Goal: Information Seeking & Learning: Learn about a topic

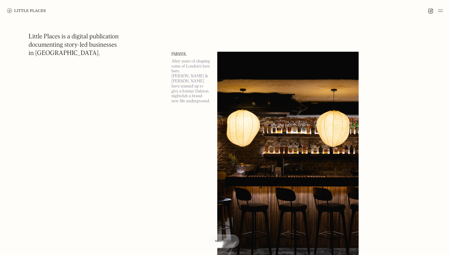
scroll to position [496, 0]
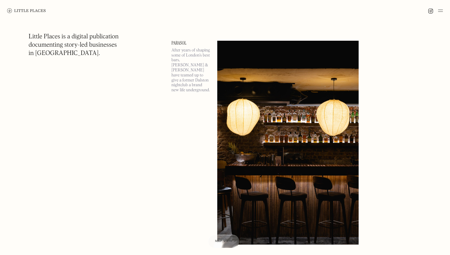
click at [184, 43] on link "Parasol" at bounding box center [190, 43] width 39 height 5
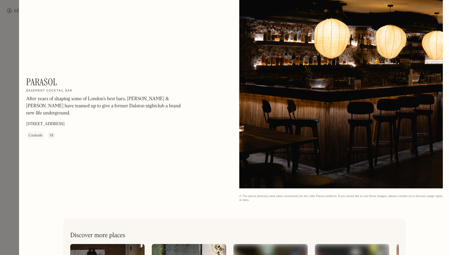
scroll to position [945, 0]
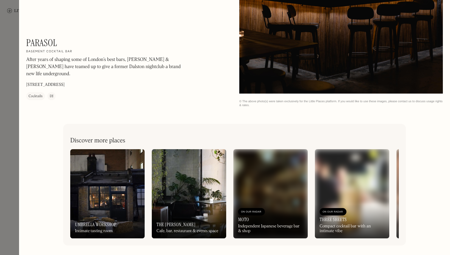
click at [34, 48] on h1 "Parasol" at bounding box center [41, 42] width 31 height 11
click at [103, 213] on div "On Our Radar Umbrella Workshop Intimate tasting room" at bounding box center [107, 222] width 74 height 33
click at [3, 77] on div at bounding box center [225, 127] width 450 height 255
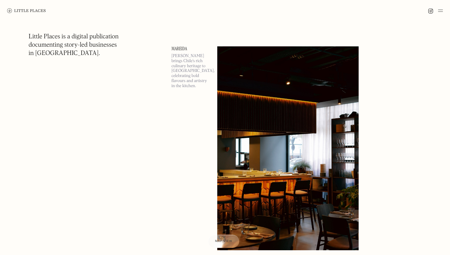
scroll to position [3139, 0]
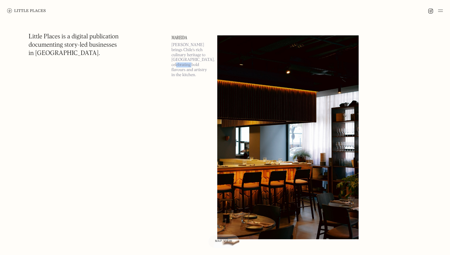
drag, startPoint x: 175, startPoint y: 64, endPoint x: 194, endPoint y: 64, distance: 19.0
click at [194, 64] on p "[PERSON_NAME] brings Chile’s rich culinary heritage to [GEOGRAPHIC_DATA], celeb…" at bounding box center [190, 60] width 39 height 35
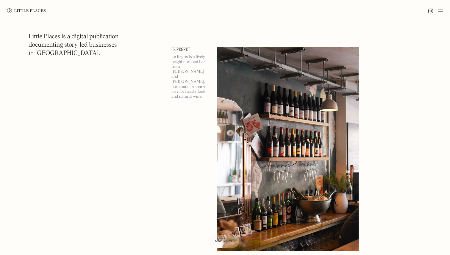
scroll to position [3607, 0]
click at [250, 92] on img at bounding box center [287, 150] width 141 height 204
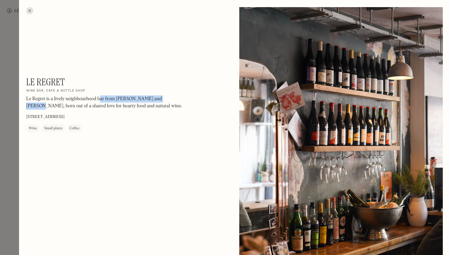
drag, startPoint x: 99, startPoint y: 100, endPoint x: 195, endPoint y: 100, distance: 95.8
click at [191, 100] on div "Le Regret On Our Radar Wine bar, cafe & bottle shop Le Regret is a lively neigh…" at bounding box center [127, 104] width 203 height 56
click at [206, 103] on div "Le Regret On Our Radar Wine bar, cafe & bottle shop Le Regret is a lively neigh…" at bounding box center [127, 104] width 203 height 56
click at [43, 86] on h1 "Le Regret" at bounding box center [45, 81] width 39 height 11
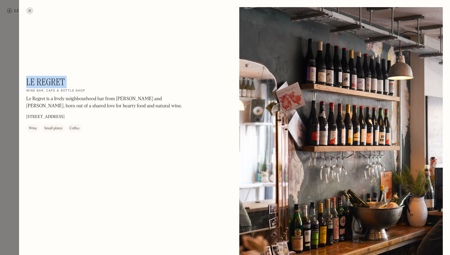
click at [43, 86] on h1 "Le Regret" at bounding box center [45, 81] width 39 height 11
copy div "Le Regret On Our Radar"
click at [28, 13] on div at bounding box center [29, 10] width 7 height 7
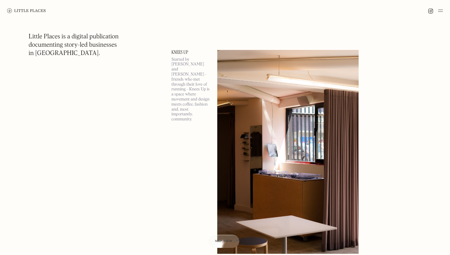
scroll to position [4087, 0]
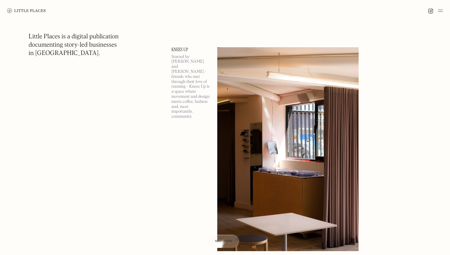
drag, startPoint x: 172, startPoint y: 58, endPoint x: 196, endPoint y: 59, distance: 23.6
click at [196, 59] on p "Started by [PERSON_NAME] and [PERSON_NAME] - friends who met through their love…" at bounding box center [190, 86] width 39 height 65
drag, startPoint x: 185, startPoint y: 66, endPoint x: 204, endPoint y: 66, distance: 19.0
click at [204, 66] on p "Started by [PERSON_NAME] and [PERSON_NAME] - friends who met through their love…" at bounding box center [190, 86] width 39 height 65
drag, startPoint x: 189, startPoint y: 72, endPoint x: 200, endPoint y: 72, distance: 11.3
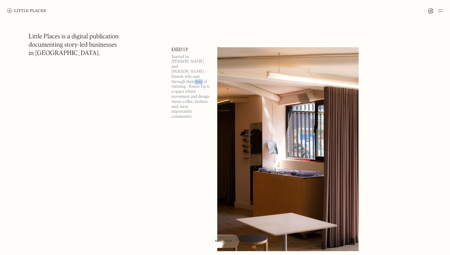
click at [200, 72] on p "Started by [PERSON_NAME] and [PERSON_NAME] - friends who met through their love…" at bounding box center [190, 86] width 39 height 65
click at [183, 61] on p "Started by [PERSON_NAME] and [PERSON_NAME] - friends who met through their love…" at bounding box center [190, 86] width 39 height 65
drag, startPoint x: 176, startPoint y: 65, endPoint x: 193, endPoint y: 65, distance: 16.4
click at [192, 65] on p "Started by [PERSON_NAME] and [PERSON_NAME] - friends who met through their love…" at bounding box center [190, 86] width 39 height 65
drag, startPoint x: 178, startPoint y: 70, endPoint x: 194, endPoint y: 70, distance: 15.8
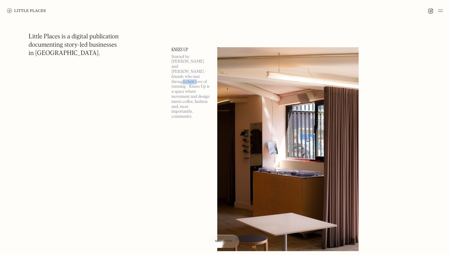
click at [194, 70] on p "Started by [PERSON_NAME] and [PERSON_NAME] - friends who met through their love…" at bounding box center [190, 86] width 39 height 65
click at [181, 76] on p "Started by [PERSON_NAME] and [PERSON_NAME] - friends who met through their love…" at bounding box center [190, 86] width 39 height 65
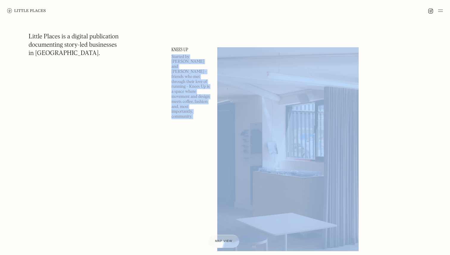
click at [181, 76] on p "Started by [PERSON_NAME] and [PERSON_NAME] - friends who met through their love…" at bounding box center [190, 86] width 39 height 65
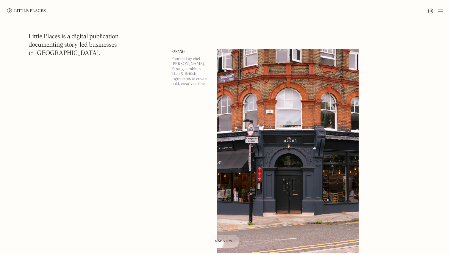
scroll to position [4325, 0]
drag, startPoint x: 182, startPoint y: 59, endPoint x: 195, endPoint y: 75, distance: 20.9
click at [195, 75] on p "Founded by chef [PERSON_NAME], Farang combines Thai & British ingredients to cr…" at bounding box center [190, 71] width 39 height 30
click at [188, 70] on p "Founded by chef [PERSON_NAME], Farang combines Thai & British ingredients to cr…" at bounding box center [190, 71] width 39 height 30
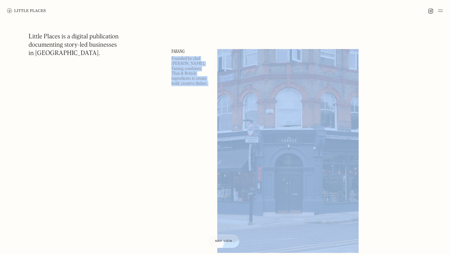
click at [188, 70] on p "Founded by chef [PERSON_NAME], Farang combines Thai & British ingredients to cr…" at bounding box center [190, 71] width 39 height 30
click at [191, 78] on p "Founded by chef [PERSON_NAME], Farang combines Thai & British ingredients to cr…" at bounding box center [190, 71] width 39 height 30
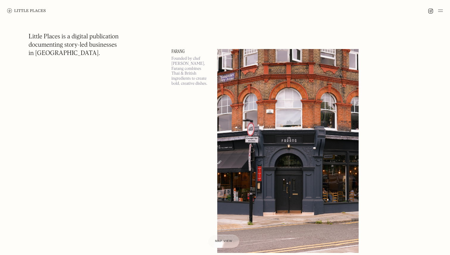
click at [186, 80] on p "Founded by chef [PERSON_NAME], Farang combines Thai & British ingredients to cr…" at bounding box center [190, 71] width 39 height 30
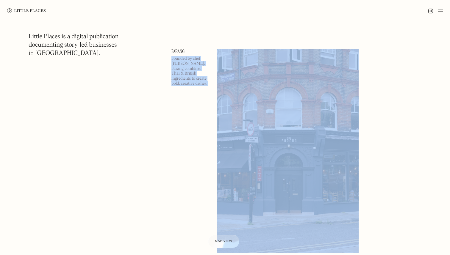
click at [186, 80] on p "Founded by chef [PERSON_NAME], Farang combines Thai & British ingredients to cr…" at bounding box center [190, 71] width 39 height 30
click at [190, 84] on p "Founded by chef [PERSON_NAME], Farang combines Thai & British ingredients to cr…" at bounding box center [190, 71] width 39 height 30
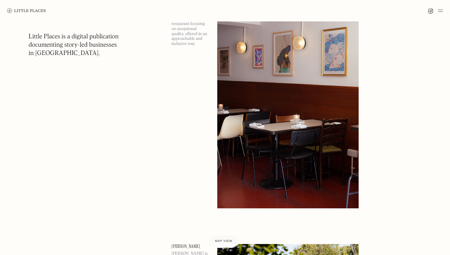
scroll to position [4591, 0]
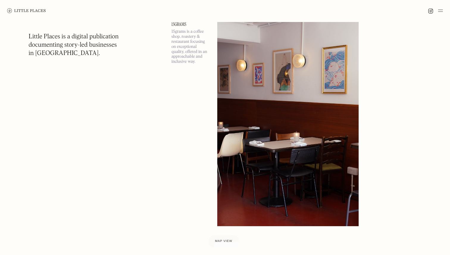
click at [180, 25] on link "15grams" at bounding box center [190, 24] width 39 height 5
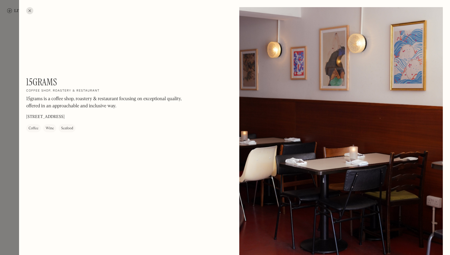
click at [12, 117] on div at bounding box center [225, 127] width 450 height 255
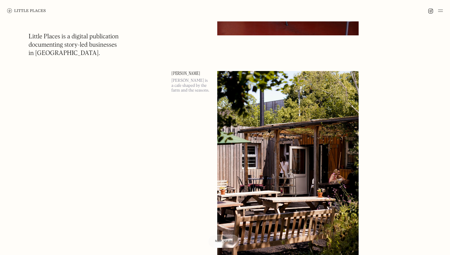
scroll to position [4786, 0]
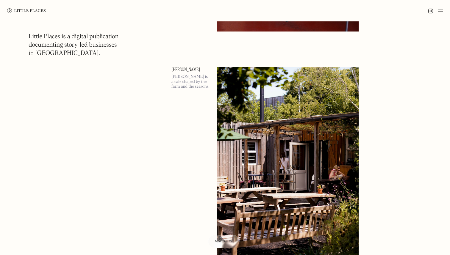
click at [175, 68] on link "[PERSON_NAME]" at bounding box center [190, 69] width 39 height 5
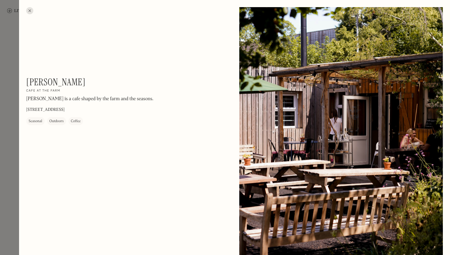
click at [15, 141] on div at bounding box center [225, 127] width 450 height 255
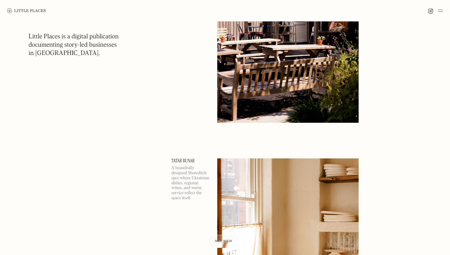
scroll to position [5012, 0]
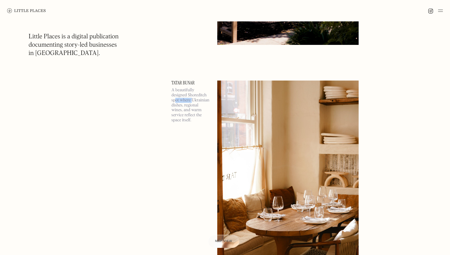
drag, startPoint x: 175, startPoint y: 99, endPoint x: 191, endPoint y: 99, distance: 16.7
click at [192, 99] on p "A beautifully designed Shoreditch spot where Ukrainian dishes, regional wines, …" at bounding box center [190, 105] width 39 height 35
click at [192, 100] on p "A beautifully designed Shoreditch spot where Ukrainian dishes, regional wines, …" at bounding box center [190, 105] width 39 height 35
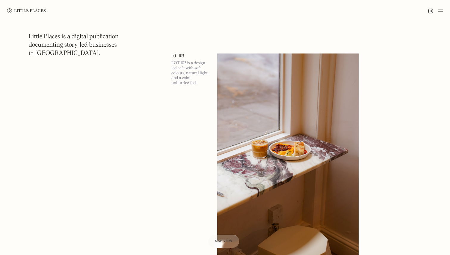
scroll to position [5520, 0]
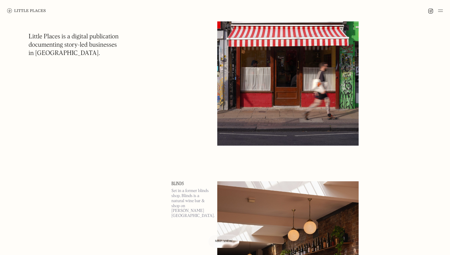
scroll to position [7227, 0]
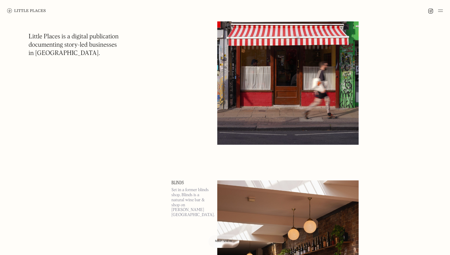
drag, startPoint x: 174, startPoint y: 41, endPoint x: 183, endPoint y: 41, distance: 8.6
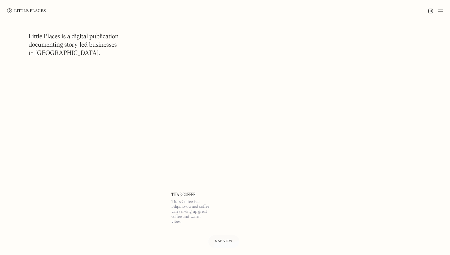
scroll to position [8174, 0]
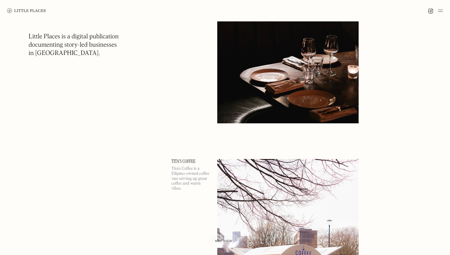
drag, startPoint x: 179, startPoint y: 50, endPoint x: 200, endPoint y: 50, distance: 21.4
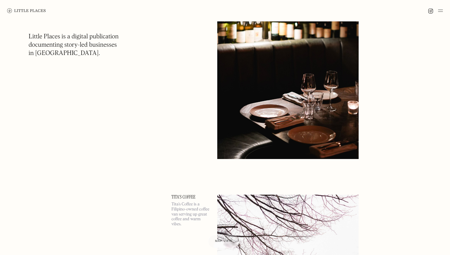
scroll to position [8124, 0]
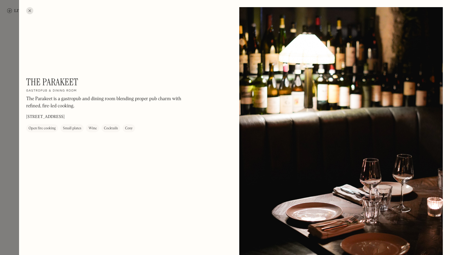
drag, startPoint x: 74, startPoint y: 117, endPoint x: 84, endPoint y: 117, distance: 10.7
click at [65, 117] on p "[STREET_ADDRESS]" at bounding box center [45, 117] width 38 height 6
drag, startPoint x: 37, startPoint y: 98, endPoint x: 113, endPoint y: 101, distance: 76.5
click at [113, 101] on p "The Parakeet is a gastropub and dining room blending proper pub charm with refi…" at bounding box center [106, 103] width 161 height 14
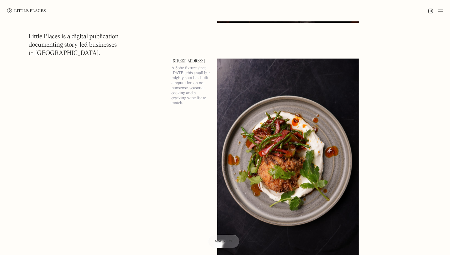
scroll to position [9834, 0]
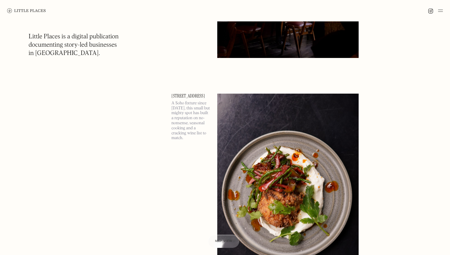
drag, startPoint x: 181, startPoint y: 84, endPoint x: 200, endPoint y: 84, distance: 19.3
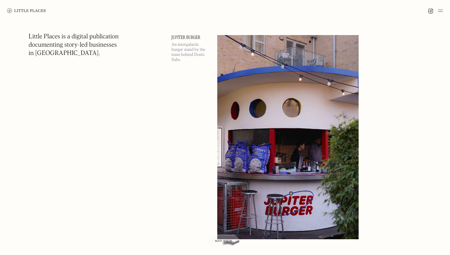
scroll to position [10565, 0]
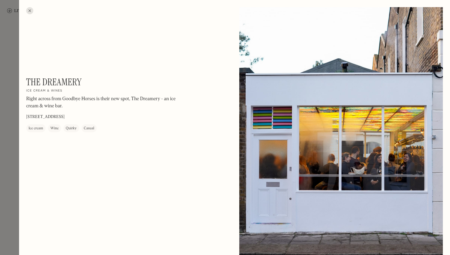
click at [56, 82] on h1 "The Dreamery" at bounding box center [53, 81] width 55 height 11
copy div "The Dreamery On Our Radar"
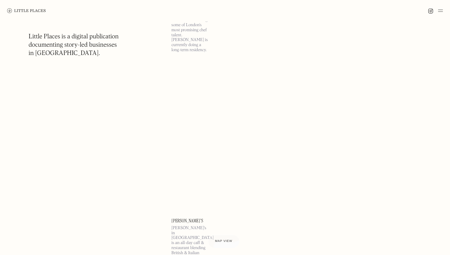
scroll to position [11296, 0]
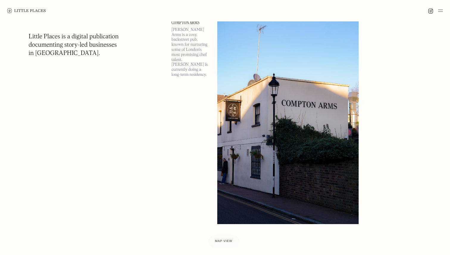
drag, startPoint x: 174, startPoint y: 43, endPoint x: 200, endPoint y: 57, distance: 29.5
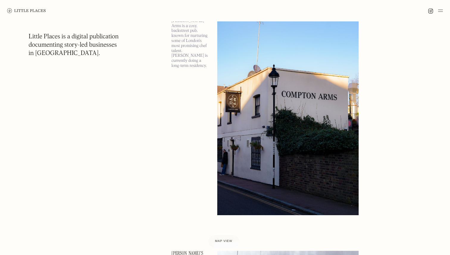
scroll to position [11307, 0]
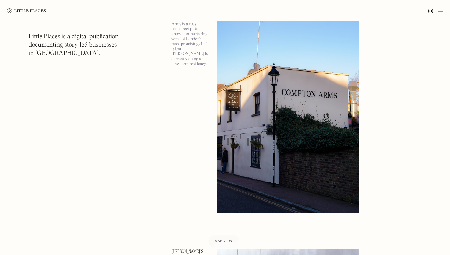
click at [176, 21] on div at bounding box center [225, 10] width 450 height 21
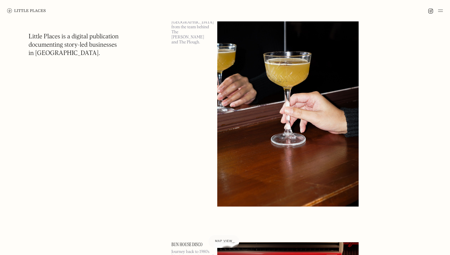
scroll to position [12002, 0]
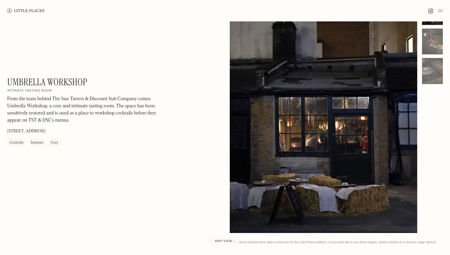
scroll to position [39, 0]
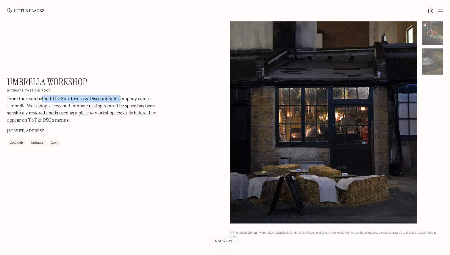
drag, startPoint x: 42, startPoint y: 98, endPoint x: 120, endPoint y: 98, distance: 78.2
click at [120, 98] on p "From the team behind The Sun Tavern & Discount Suit Company comes Umbrella Work…" at bounding box center [87, 110] width 161 height 29
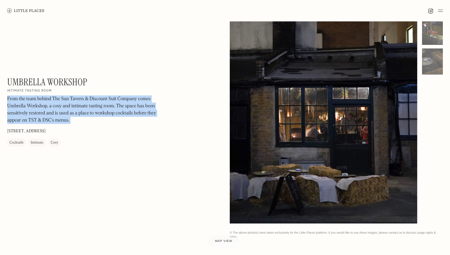
click at [120, 98] on p "From the team behind The Sun Tavern & Discount Suit Company comes Umbrella Work…" at bounding box center [87, 110] width 161 height 29
click at [133, 108] on p "From the team behind The Sun Tavern & Discount Suit Company comes Umbrella Work…" at bounding box center [87, 110] width 161 height 29
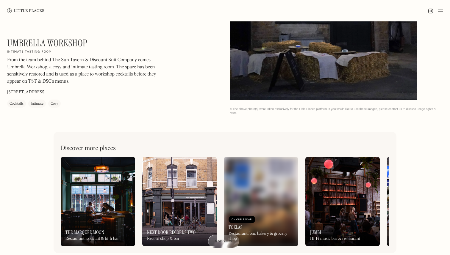
scroll to position [174, 0]
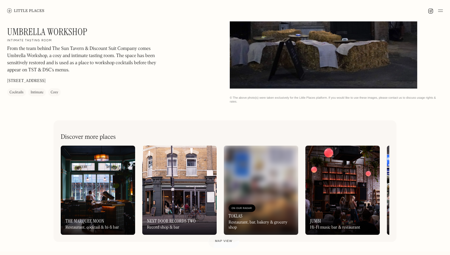
click at [42, 34] on h1 "Umbrella Workshop" at bounding box center [47, 31] width 80 height 11
copy div "Umbrella Workshop On Our Radar"
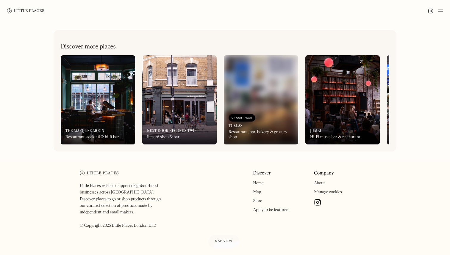
scroll to position [0, 0]
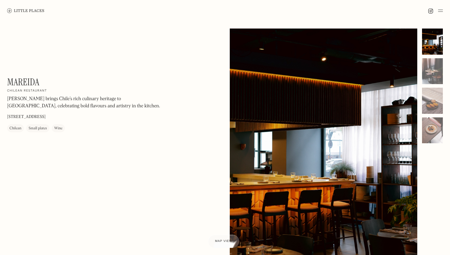
click at [139, 82] on div "Mareida On Our Radar Chilean restaurant Mareida brings Chile’s rich culinary he…" at bounding box center [87, 104] width 161 height 56
click at [295, 128] on div at bounding box center [323, 146] width 187 height 234
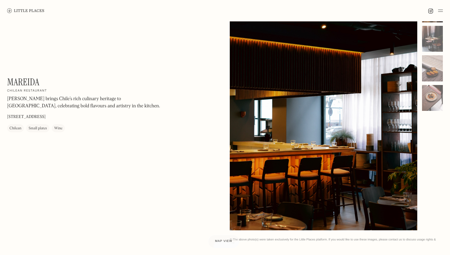
scroll to position [38, 0]
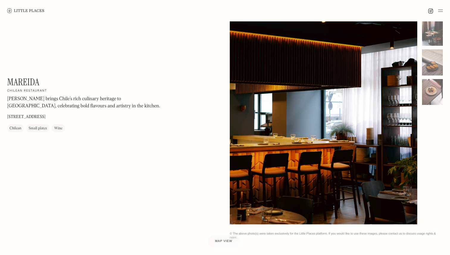
click at [23, 81] on h1 "Mareida" at bounding box center [23, 81] width 32 height 11
copy h1 "Mareida"
click at [65, 28] on div "Mareida On Our Radar Chilean restaurant Mareida brings Chile’s rich culinary he…" at bounding box center [225, 115] width 450 height 264
